Goal: Information Seeking & Learning: Understand process/instructions

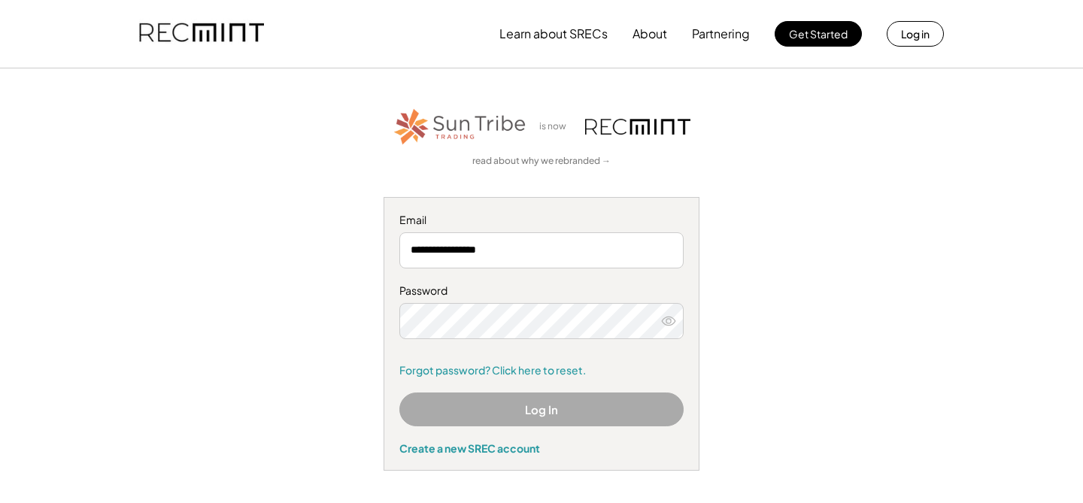
click at [504, 406] on button "Log In" at bounding box center [541, 409] width 284 height 34
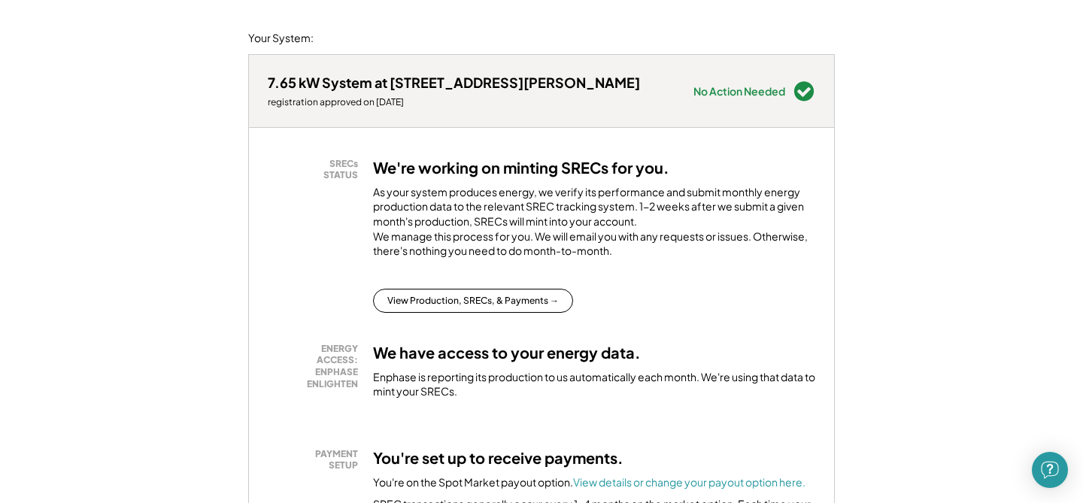
scroll to position [172, 0]
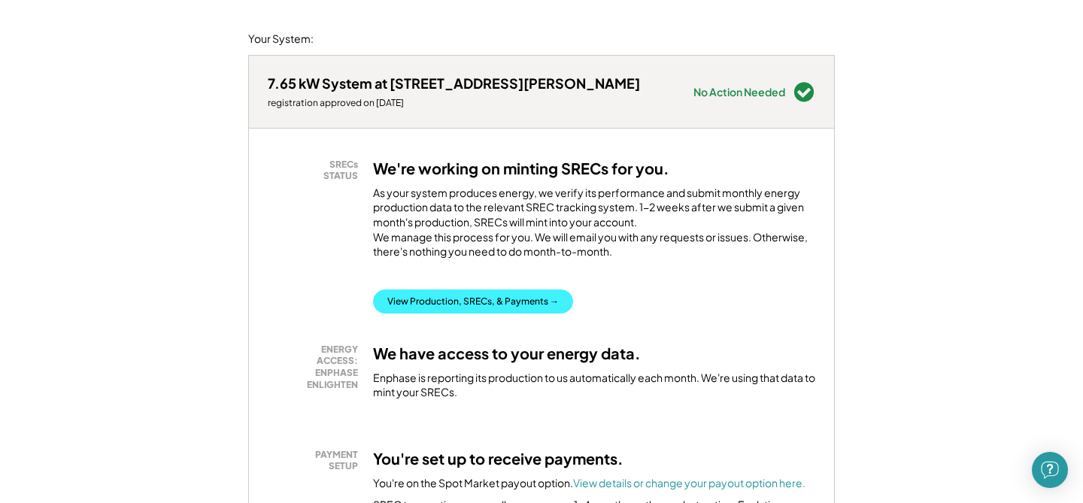
click at [515, 313] on button "View Production, SRECs, & Payments →" at bounding box center [473, 301] width 200 height 24
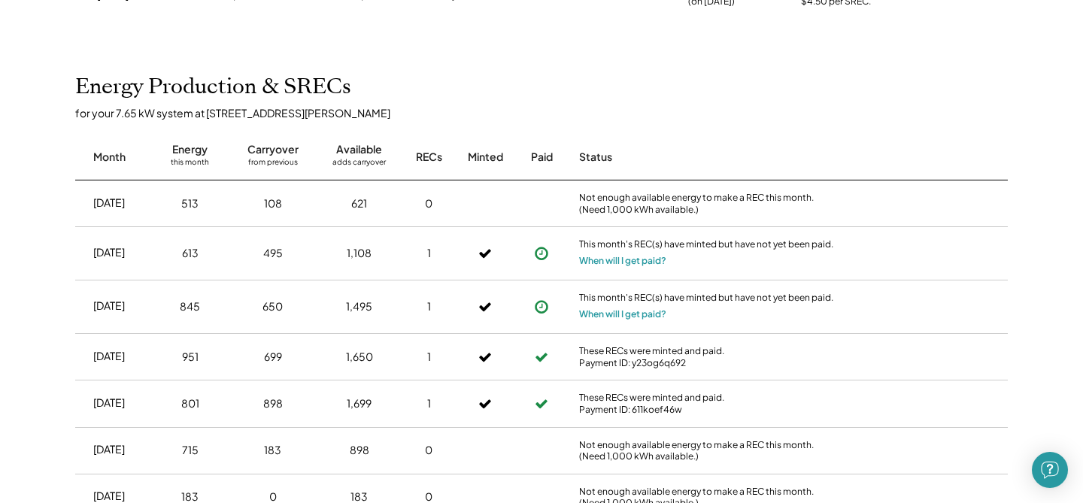
scroll to position [332, 0]
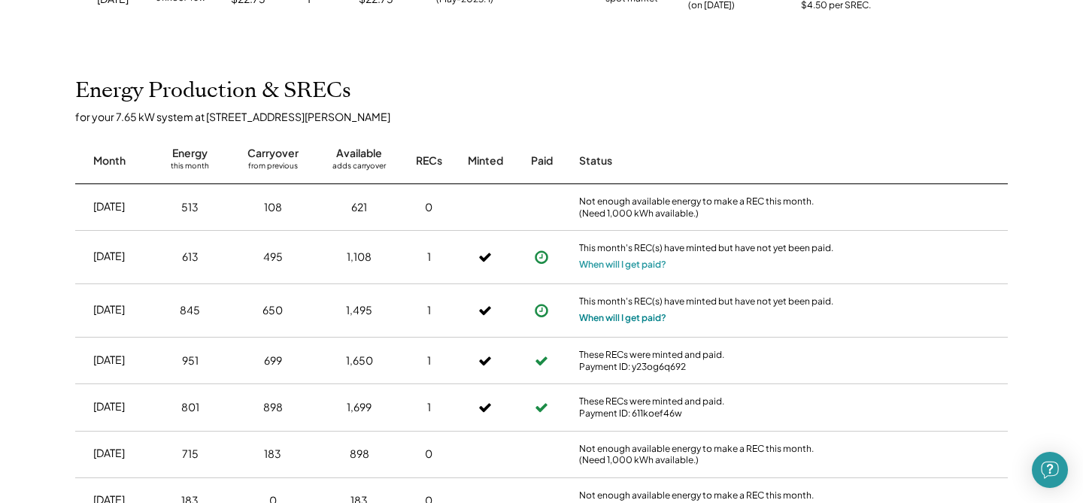
click at [616, 316] on button "When will I get paid?" at bounding box center [622, 317] width 87 height 15
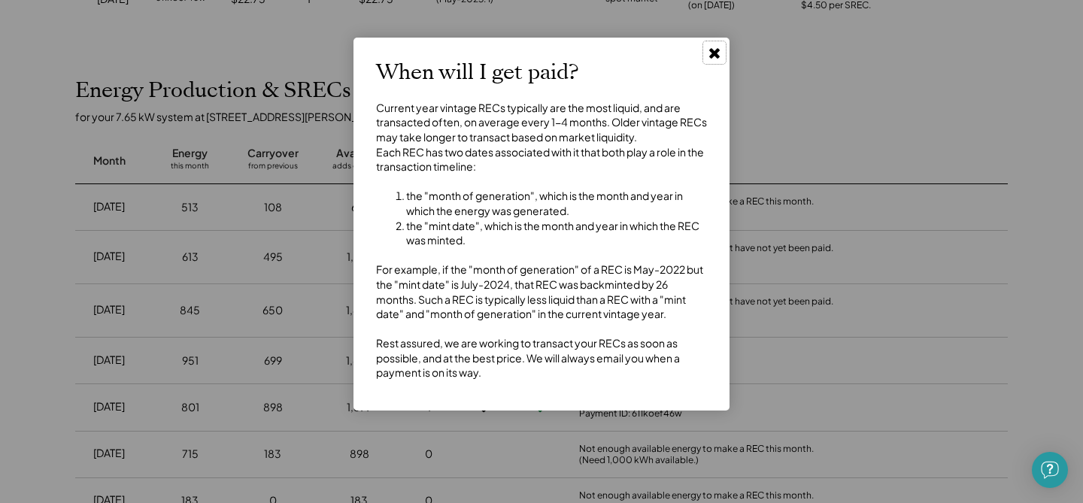
click at [713, 58] on icon at bounding box center [714, 52] width 15 height 15
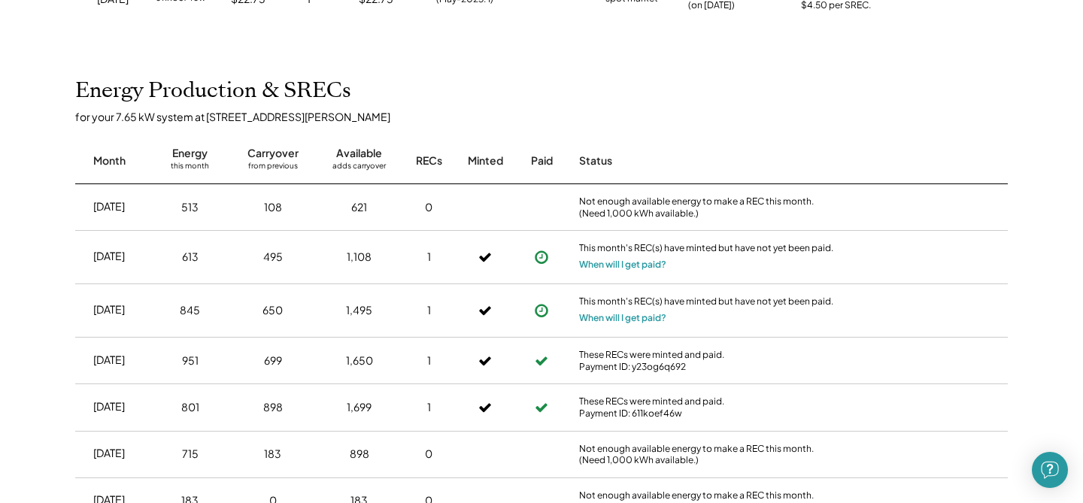
click at [543, 362] on use at bounding box center [541, 360] width 12 height 9
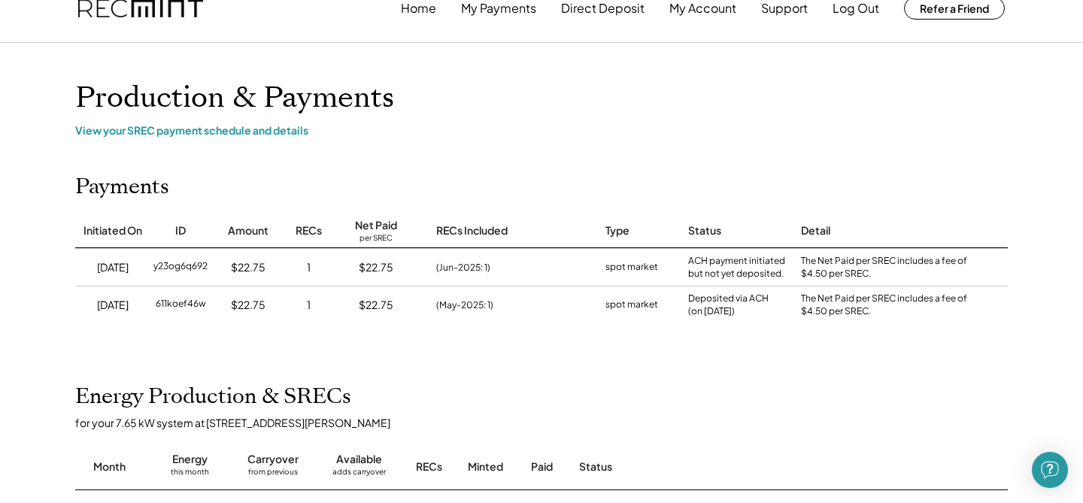
scroll to position [0, 0]
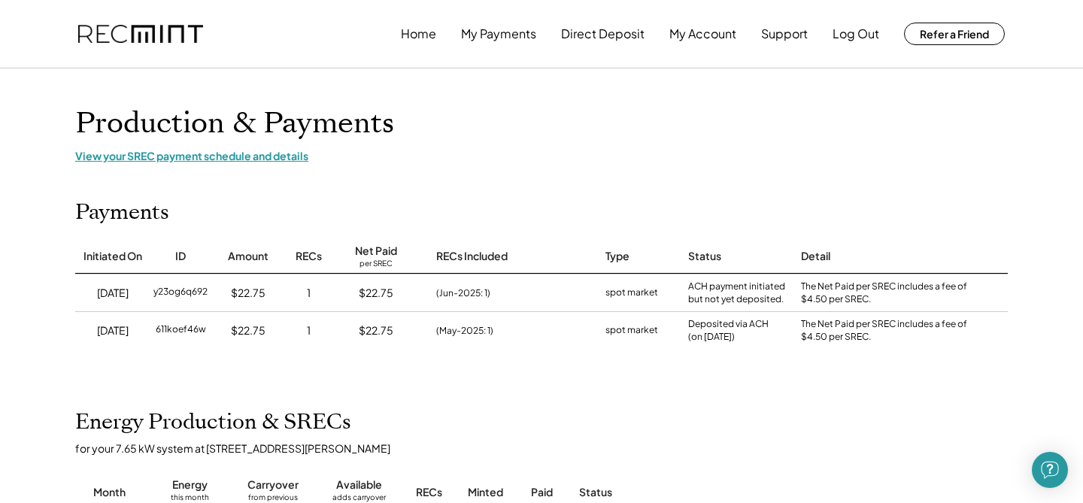
click at [253, 153] on div "View your SREC payment schedule and details" at bounding box center [541, 156] width 932 height 14
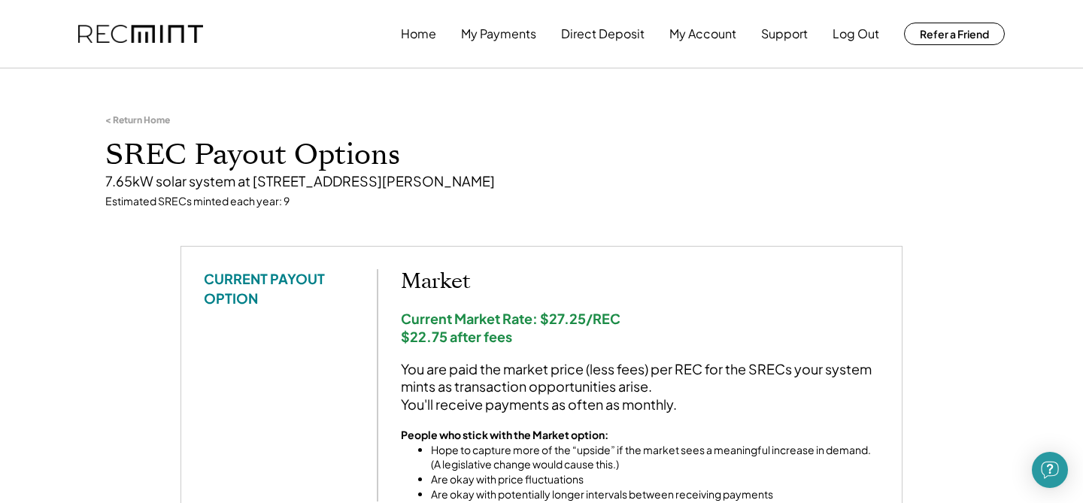
click at [260, 141] on h1 "SREC Payout Options" at bounding box center [541, 155] width 872 height 35
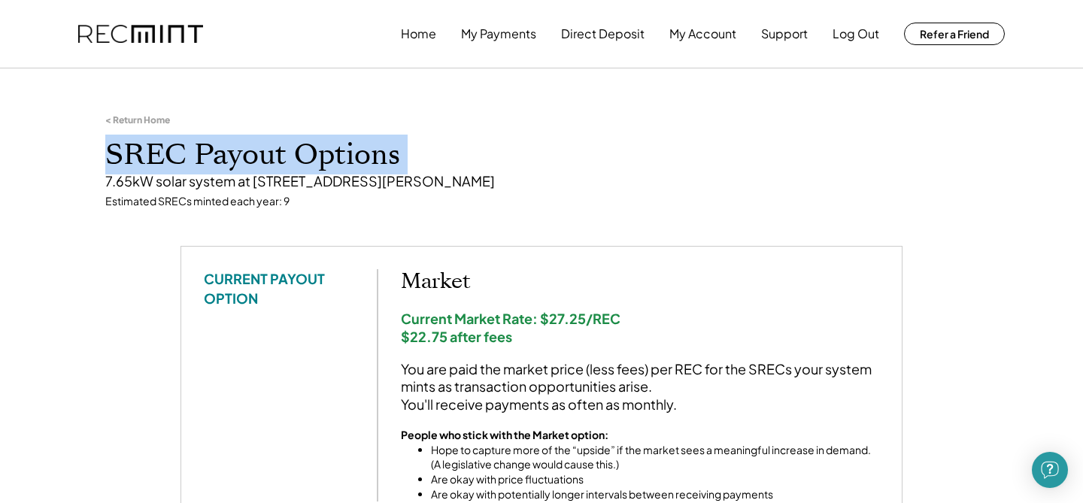
click at [260, 141] on h1 "SREC Payout Options" at bounding box center [541, 155] width 872 height 35
click at [303, 156] on h1 "SREC Payout Options" at bounding box center [541, 155] width 872 height 35
